Goal: Check status: Check status

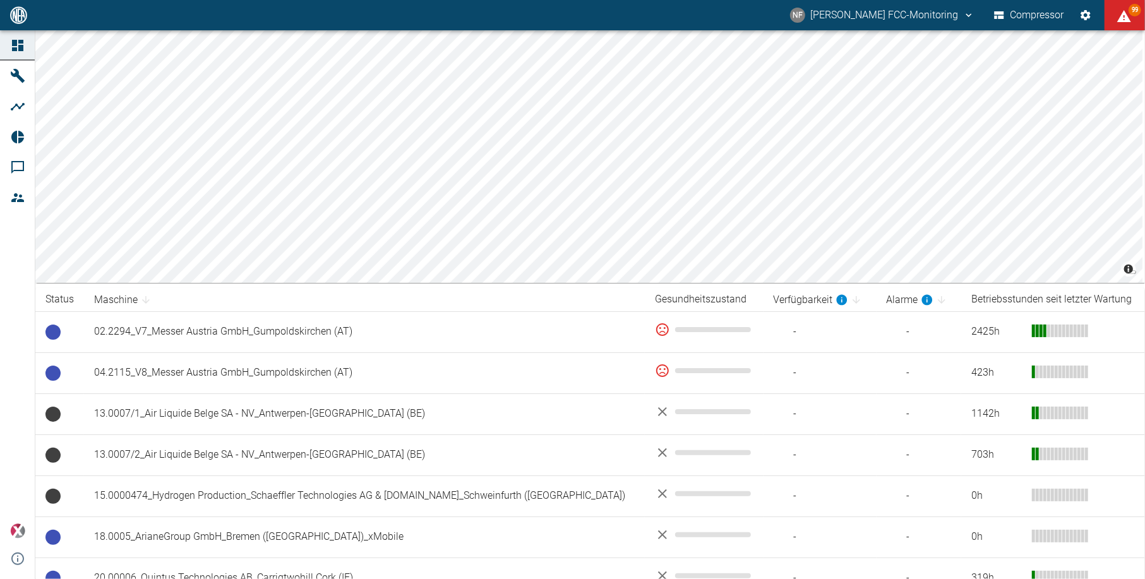
click at [409, 8] on div "NF Neuman-Esser FCC-Monitoring Compressor 99" at bounding box center [572, 15] width 1145 height 30
